Goal: Check status

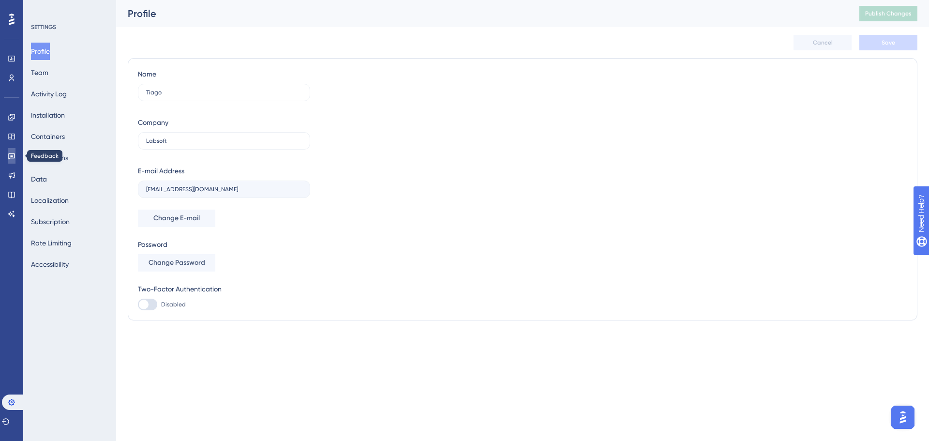
click at [12, 153] on icon at bounding box center [11, 156] width 7 height 6
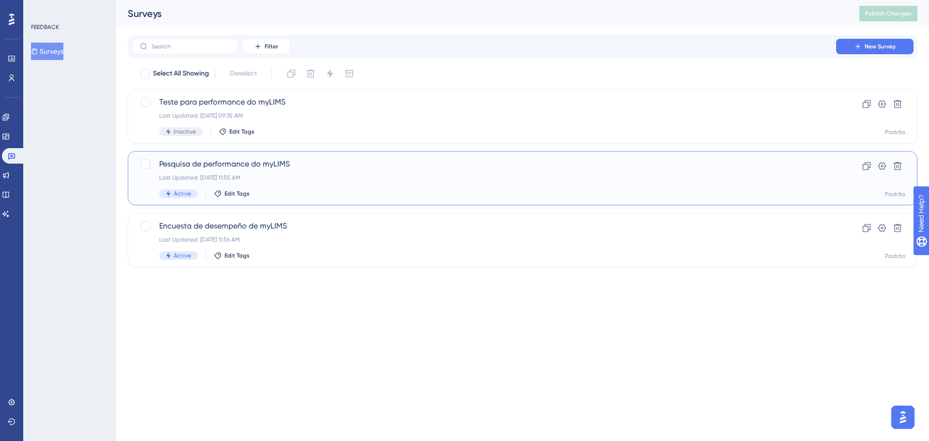
click at [328, 177] on div "Last Updated: [DATE] 11:55 AM" at bounding box center [483, 178] width 649 height 8
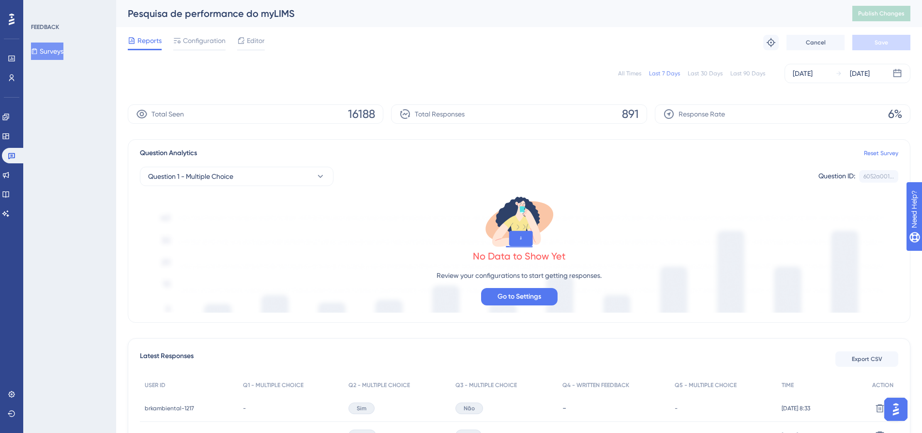
click at [636, 73] on div "All Times" at bounding box center [629, 74] width 23 height 8
click at [63, 45] on button "Surveys" at bounding box center [47, 51] width 32 height 17
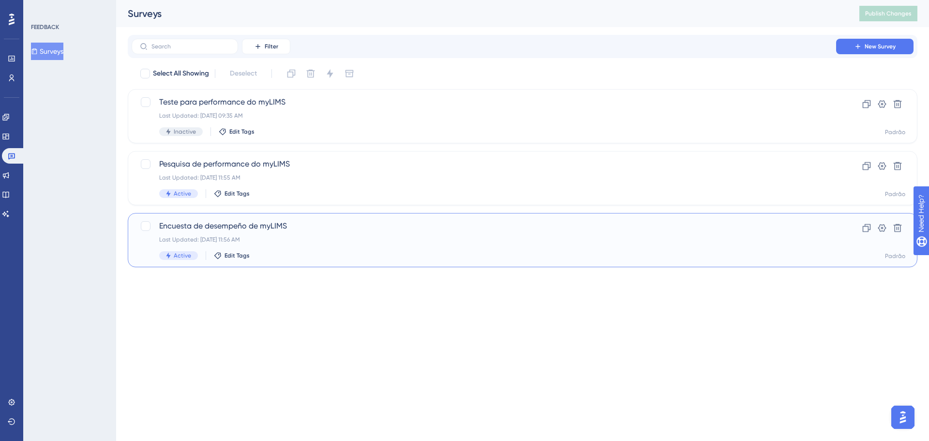
click at [402, 240] on div "Last Updated: [DATE] 11:56 AM" at bounding box center [483, 240] width 649 height 8
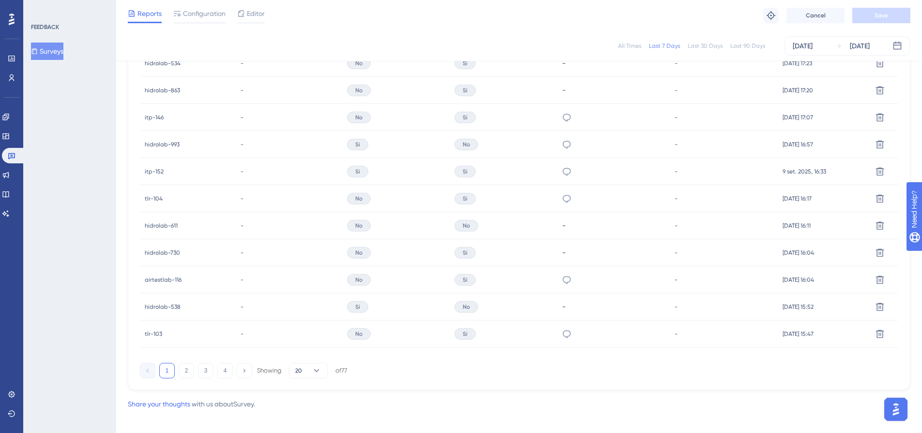
scroll to position [593, 0]
